Goal: Check status: Check status

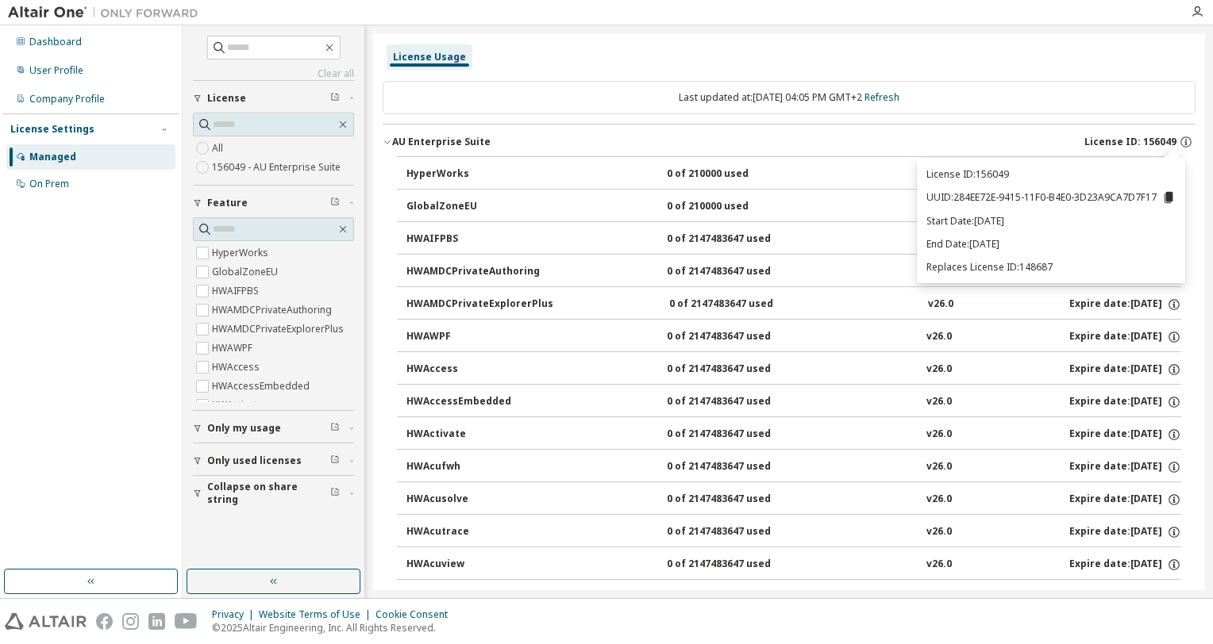
click at [936, 49] on div "License Usage" at bounding box center [789, 57] width 813 height 29
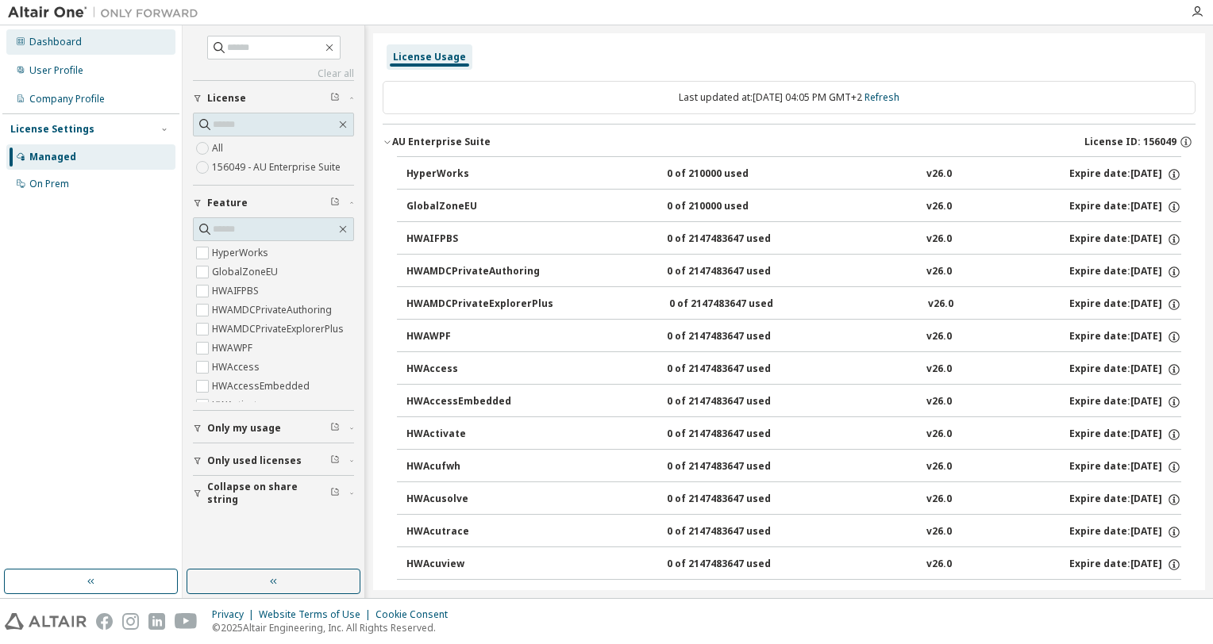
click at [50, 40] on div "Dashboard" at bounding box center [55, 42] width 52 height 13
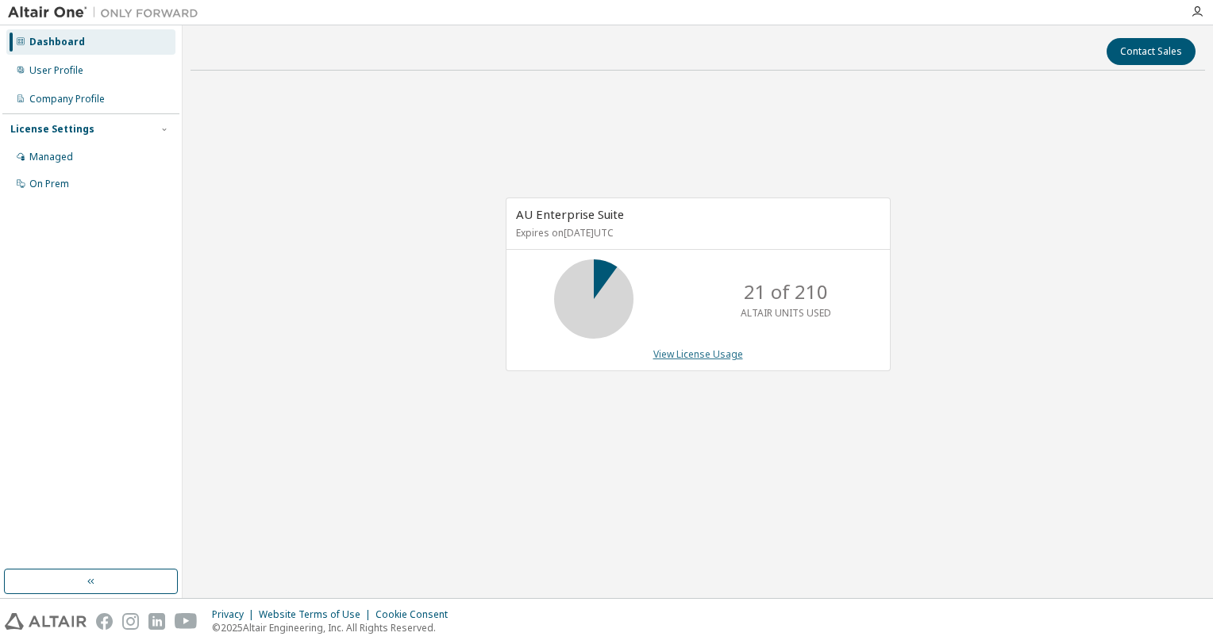
click at [681, 349] on link "View License Usage" at bounding box center [698, 354] width 90 height 13
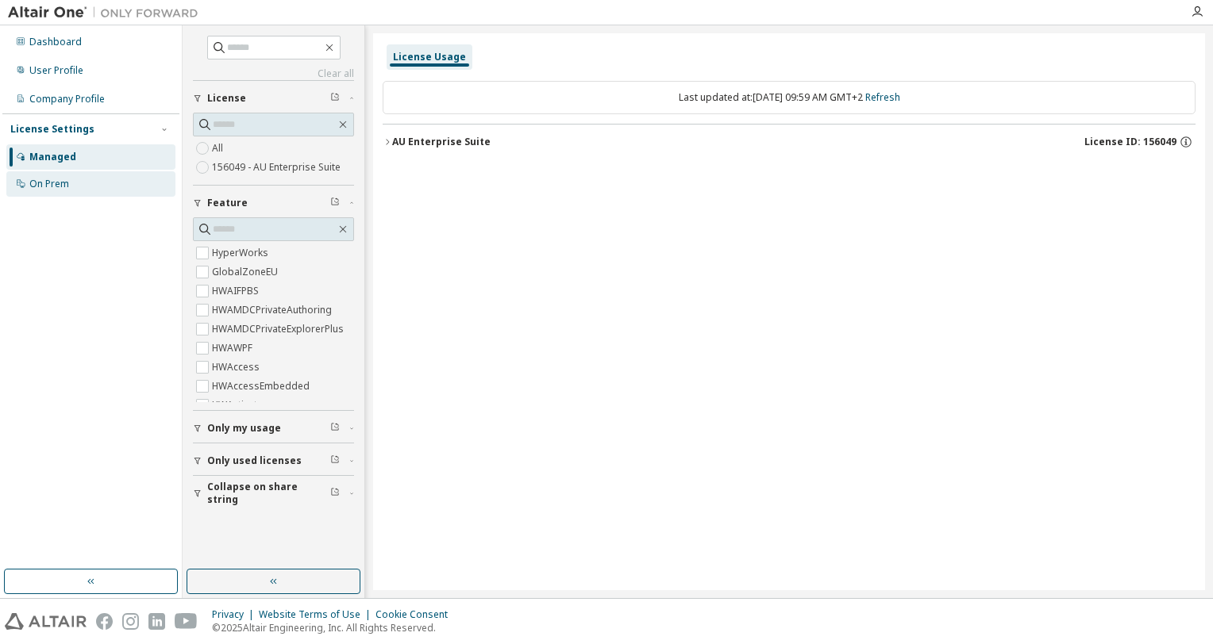
click at [48, 178] on div "On Prem" at bounding box center [49, 184] width 40 height 13
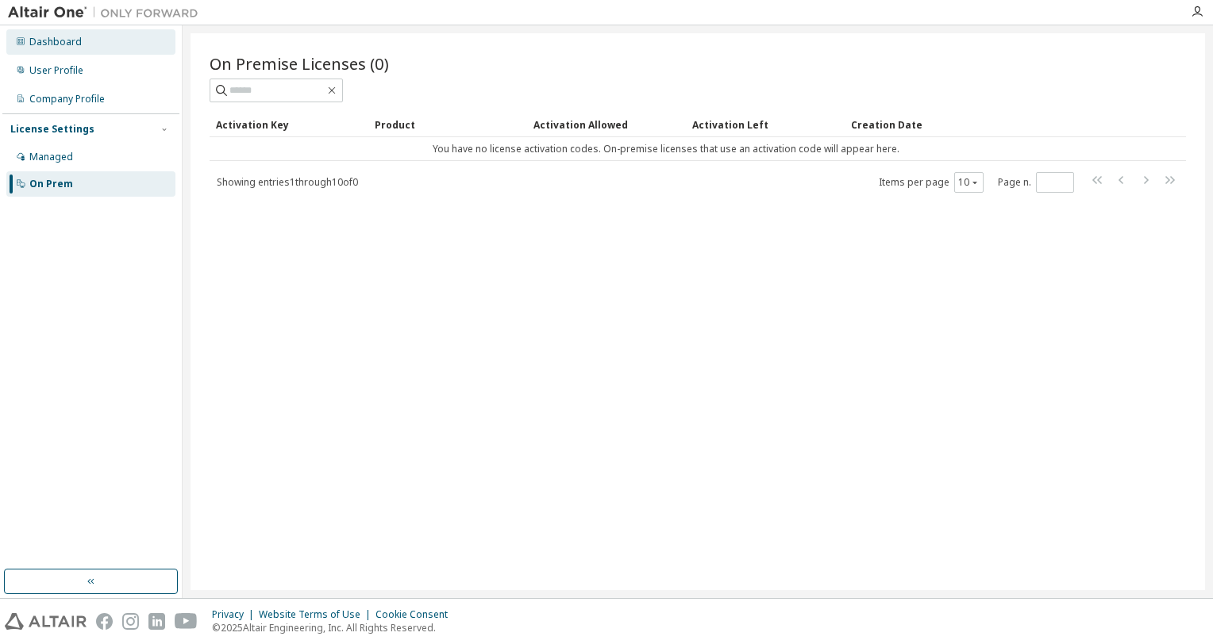
click at [56, 38] on div "Dashboard" at bounding box center [55, 42] width 52 height 13
